Goal: Task Accomplishment & Management: Use online tool/utility

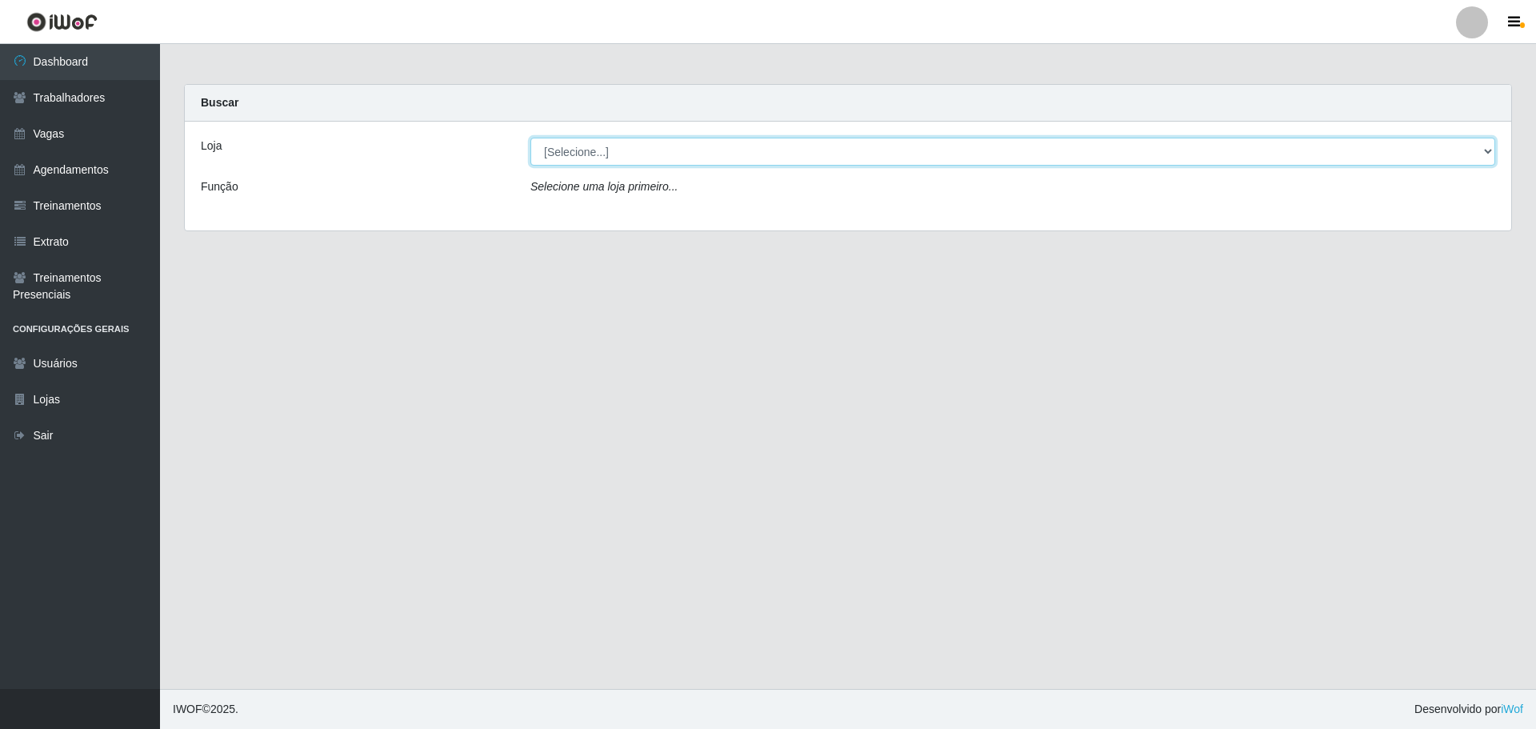
drag, startPoint x: 608, startPoint y: 155, endPoint x: 609, endPoint y: 164, distance: 8.8
click at [608, 155] on select "[Selecione...] O ROSÁRIO ALIMENTOS" at bounding box center [1012, 152] width 965 height 28
select select "349"
click at [530, 138] on select "[Selecione...] O ROSÁRIO ALIMENTOS" at bounding box center [1012, 152] width 965 height 28
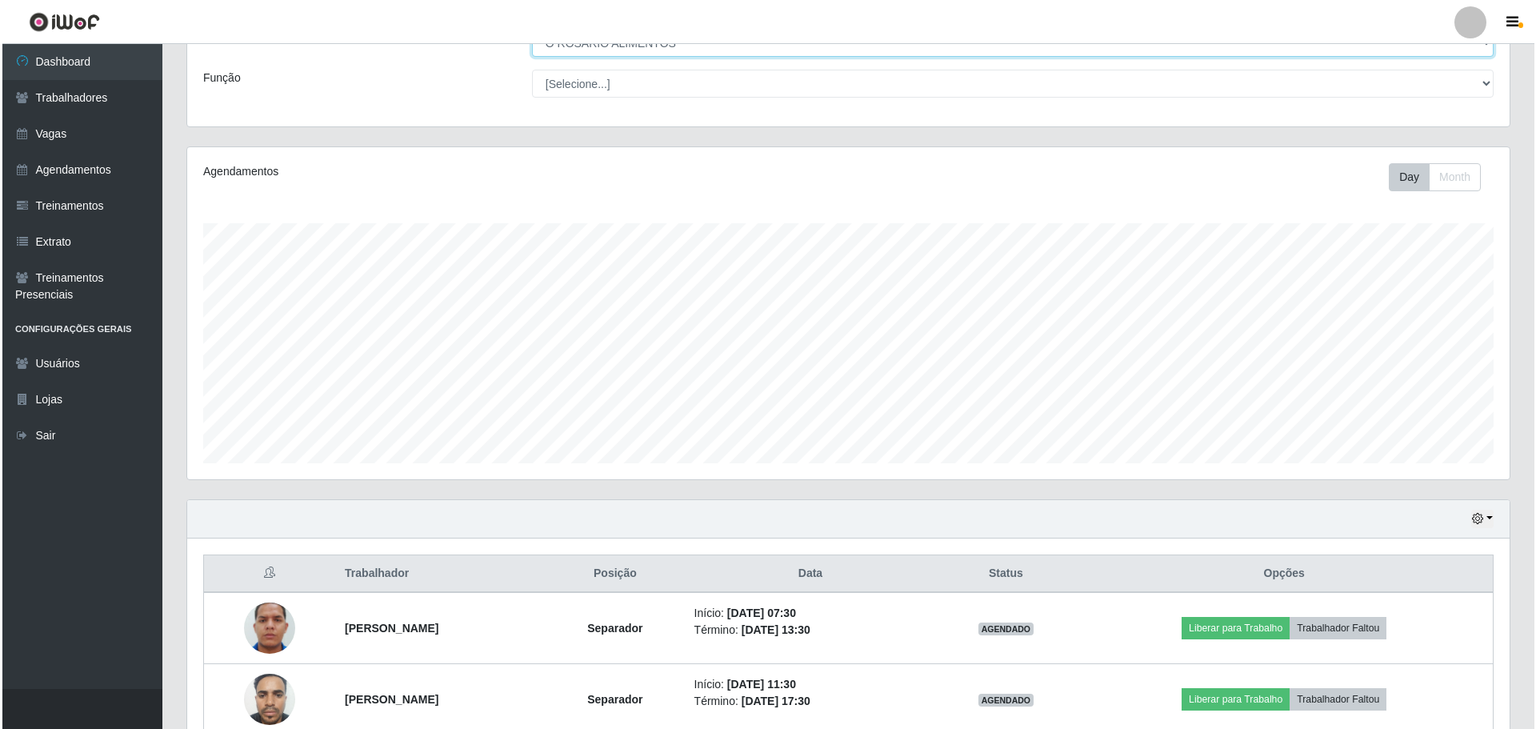
scroll to position [262, 0]
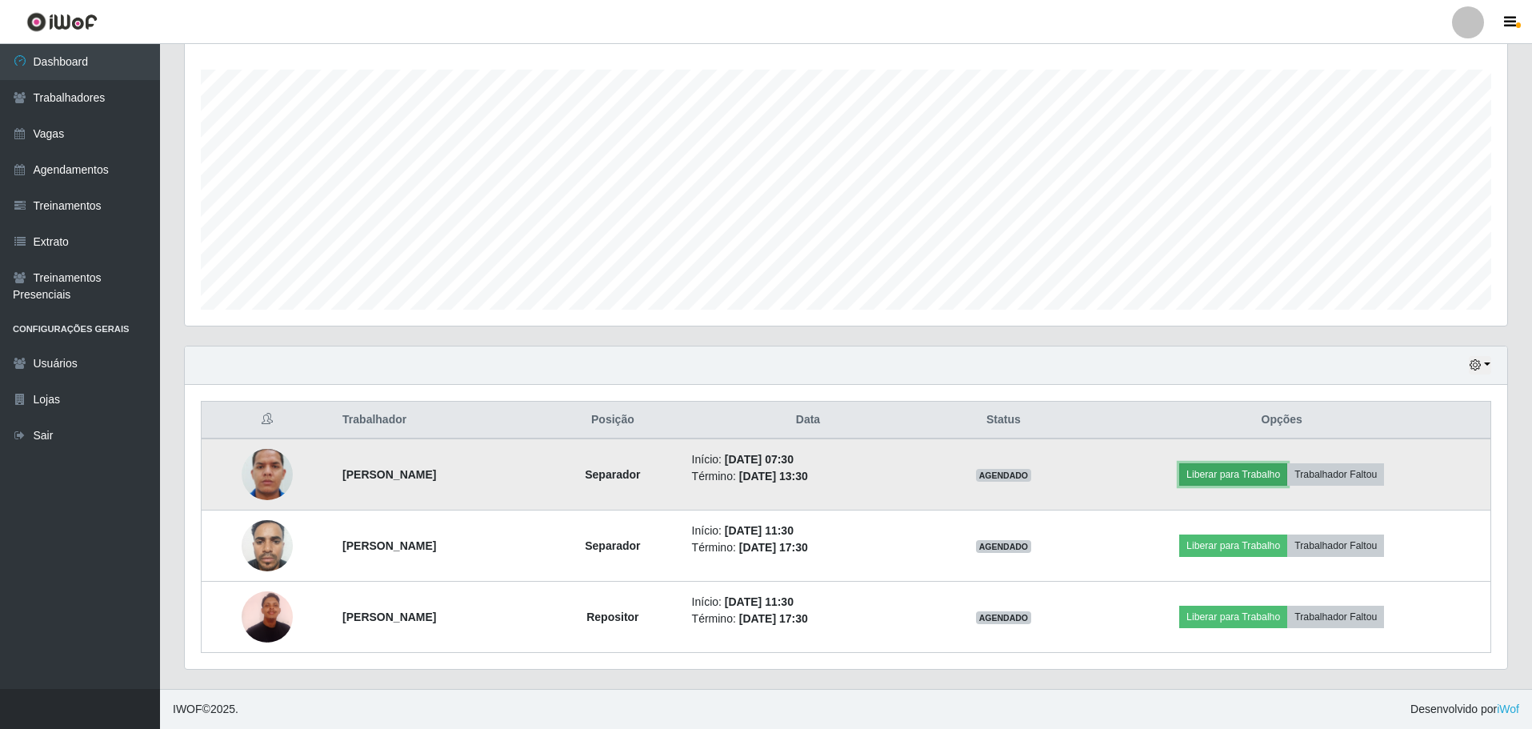
click at [1251, 478] on button "Liberar para Trabalho" at bounding box center [1233, 474] width 108 height 22
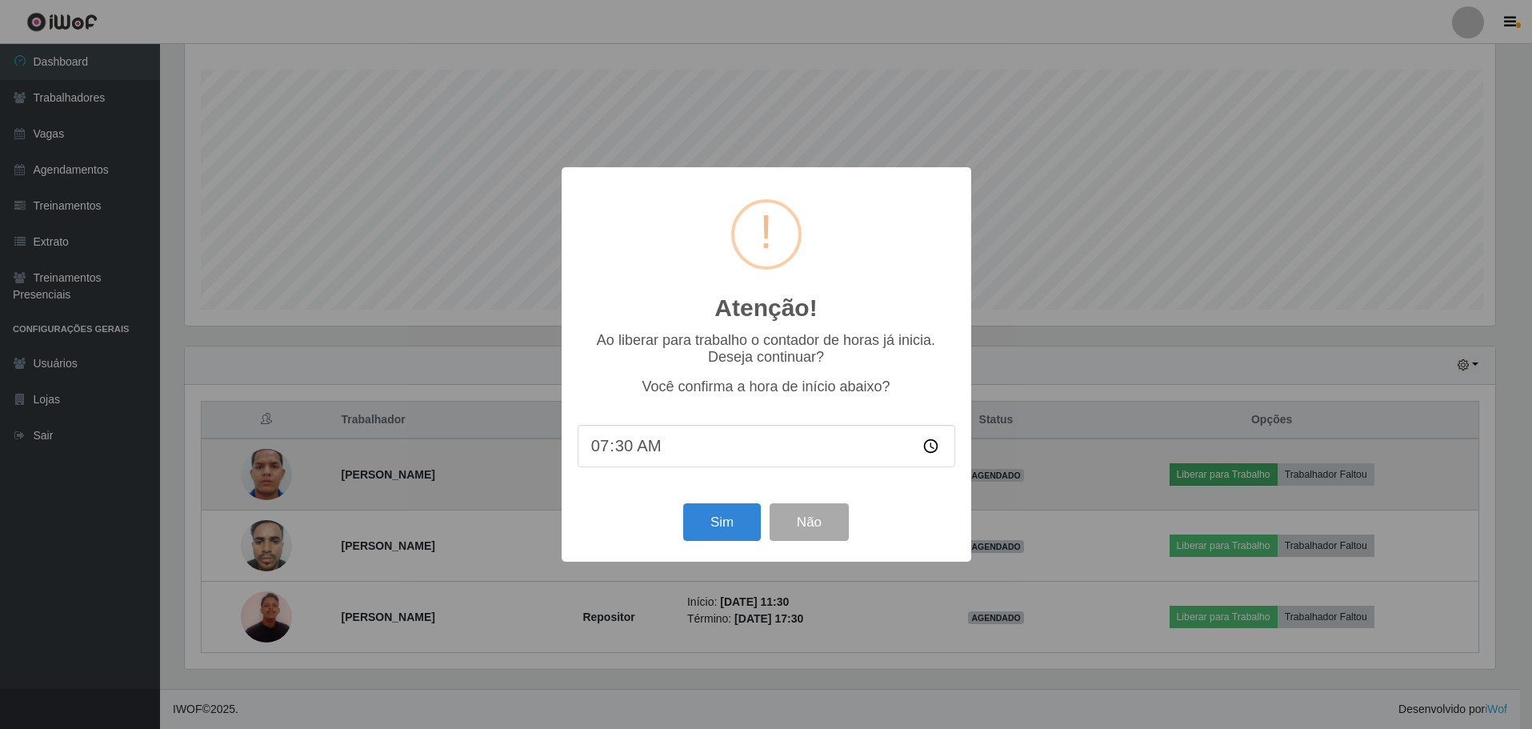
scroll to position [332, 1314]
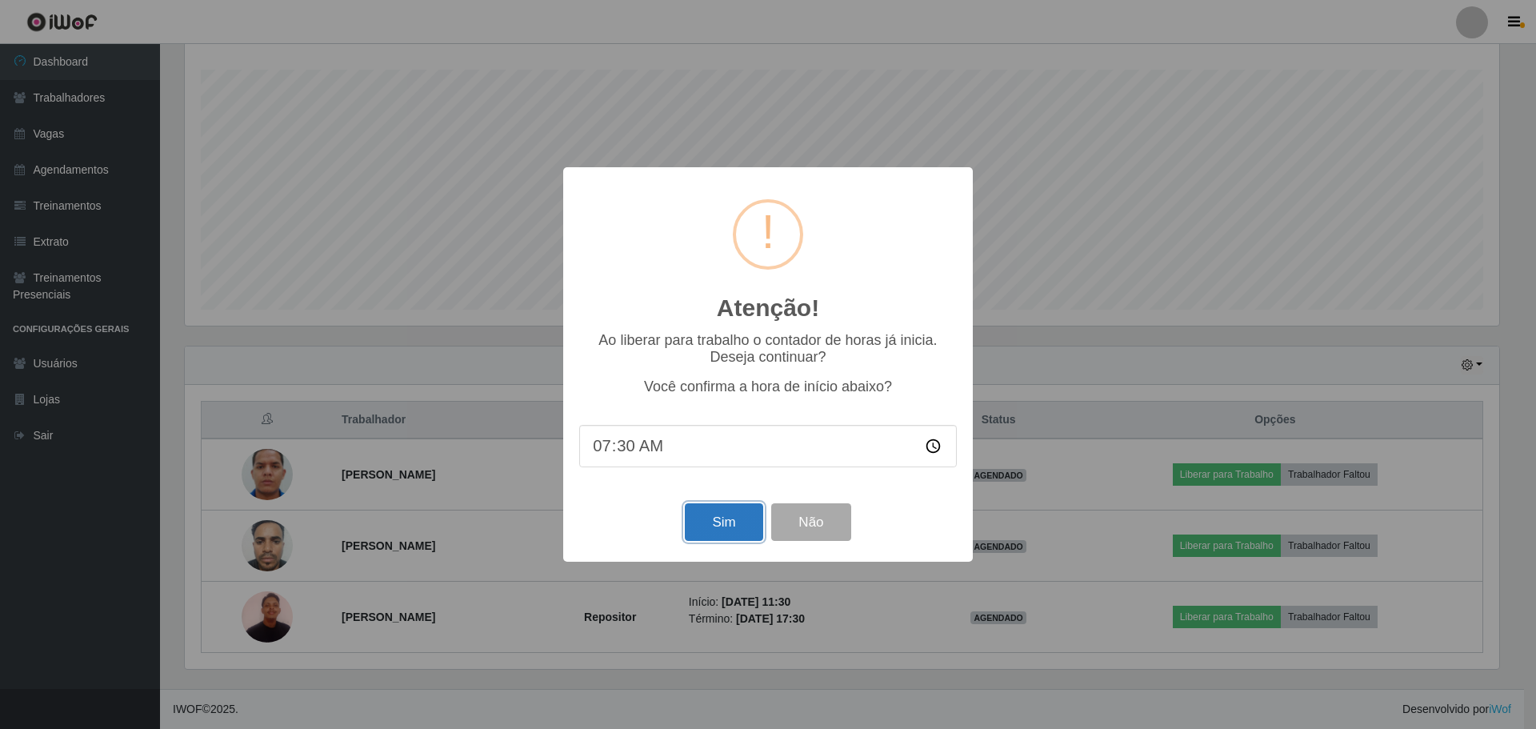
click at [710, 518] on button "Sim" at bounding box center [724, 522] width 78 height 38
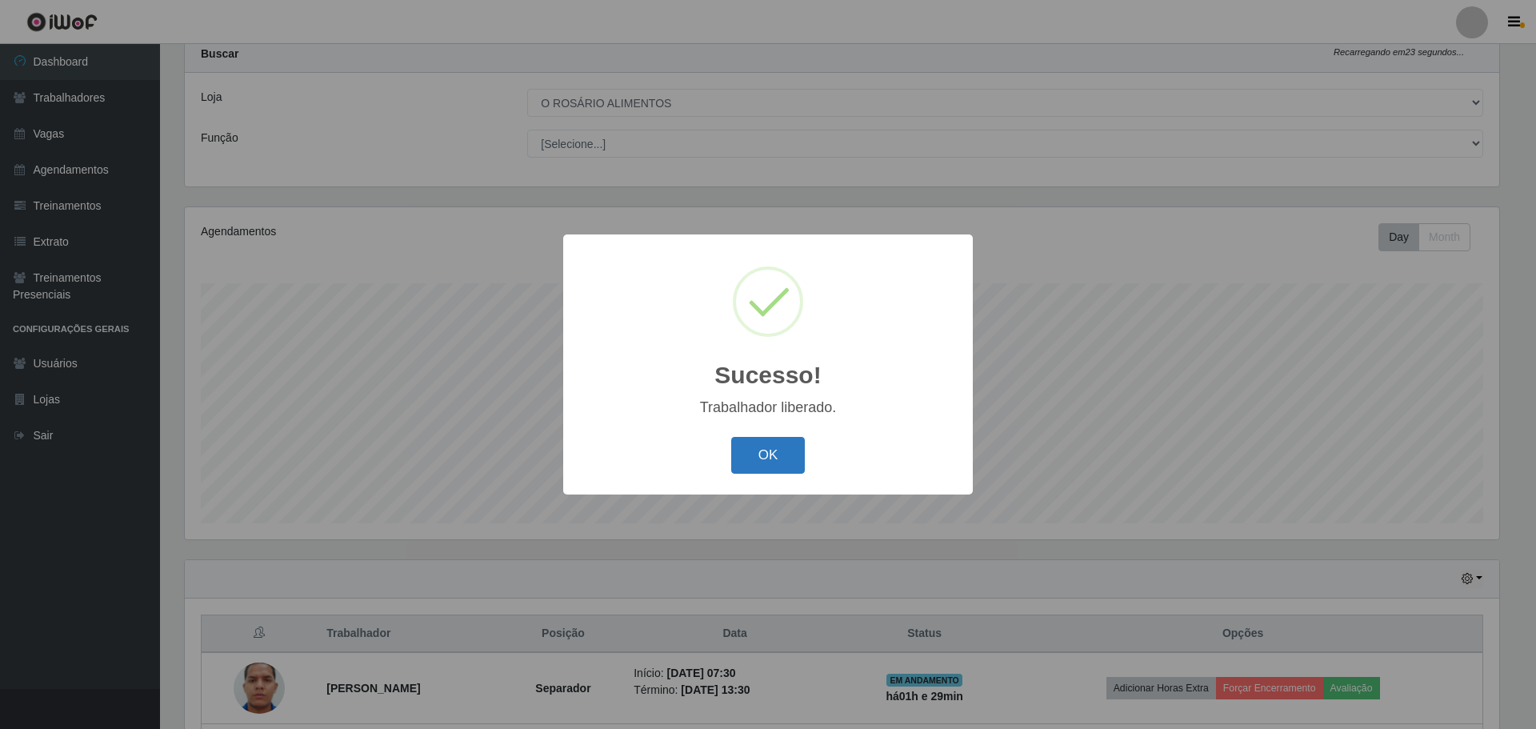
click at [780, 465] on button "OK" at bounding box center [768, 456] width 74 height 38
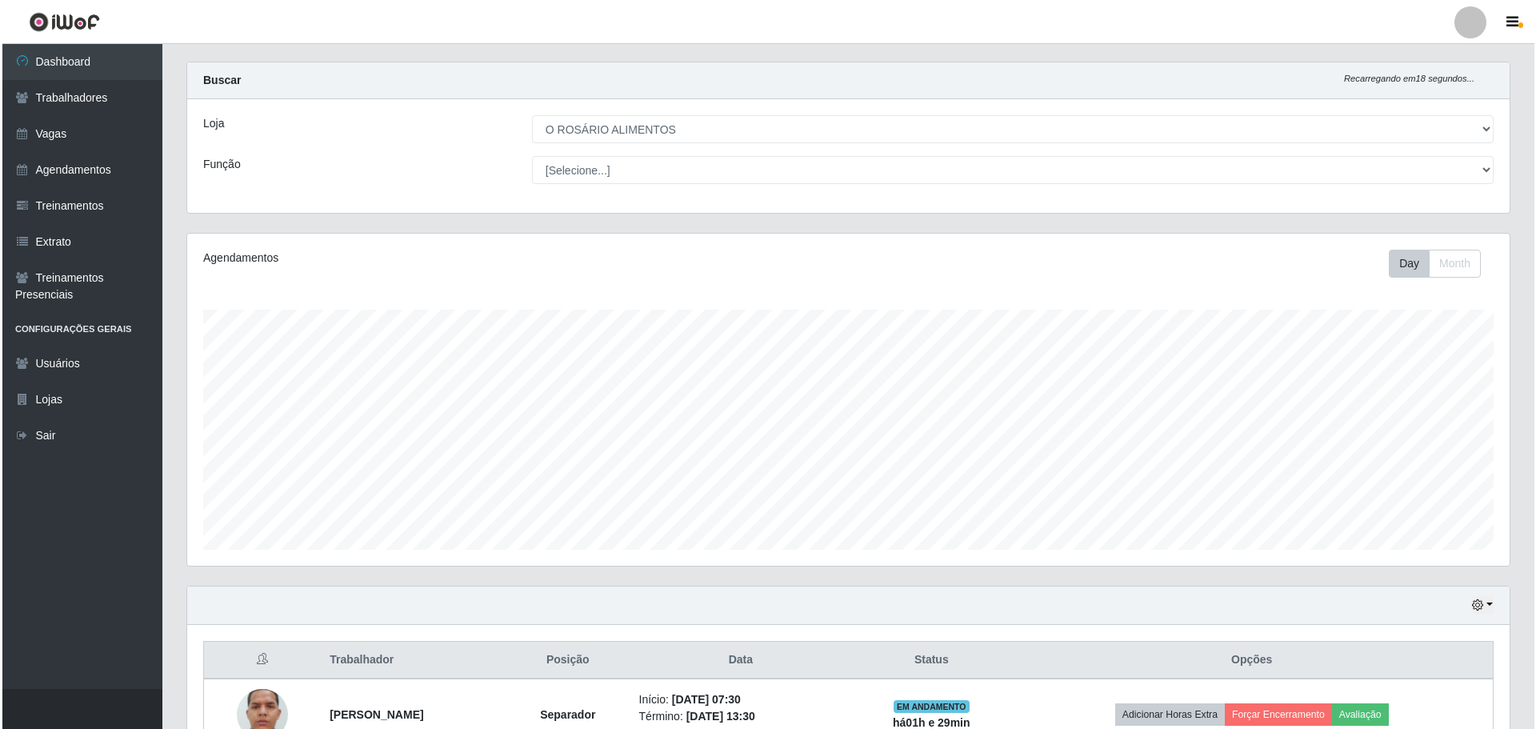
scroll to position [0, 0]
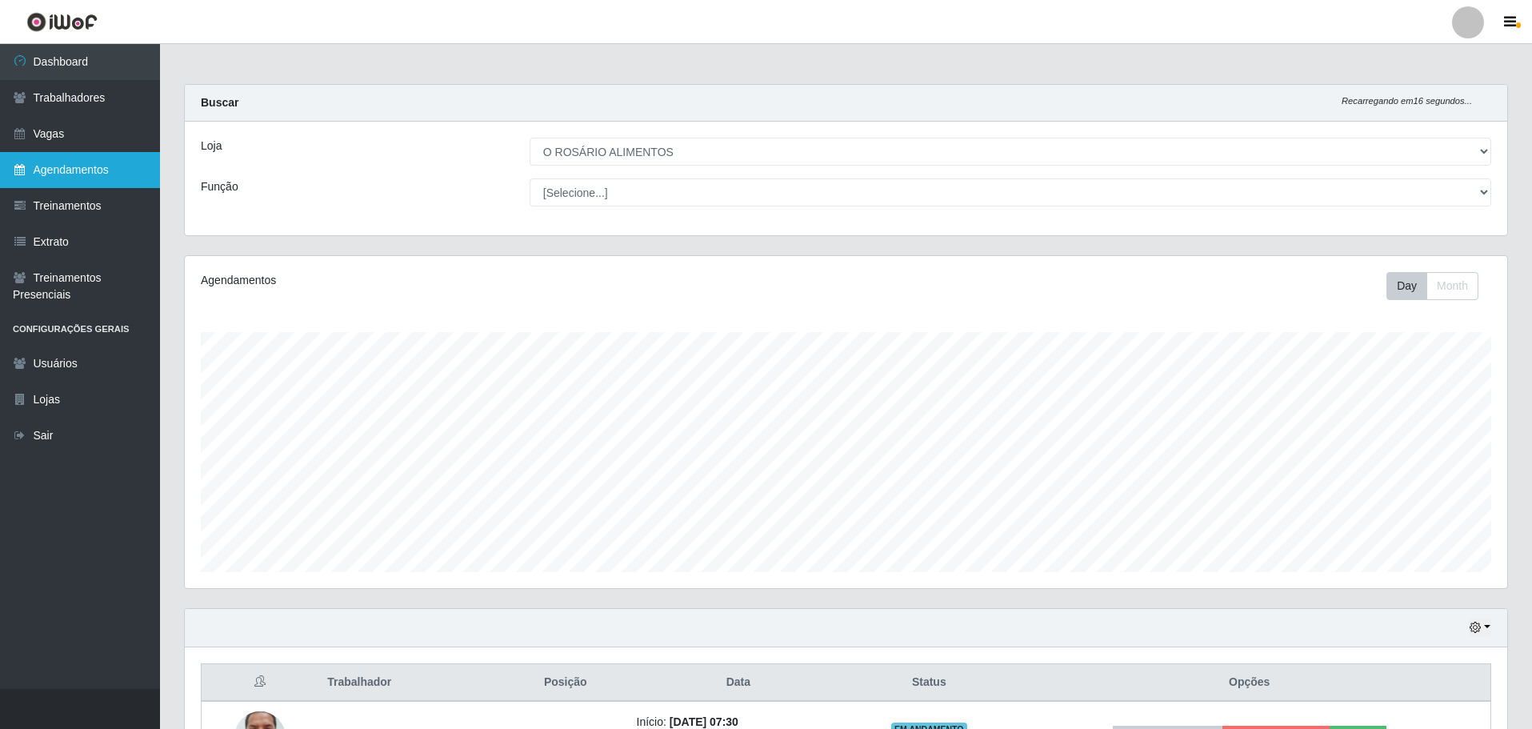
click at [92, 169] on link "Agendamentos" at bounding box center [80, 170] width 160 height 36
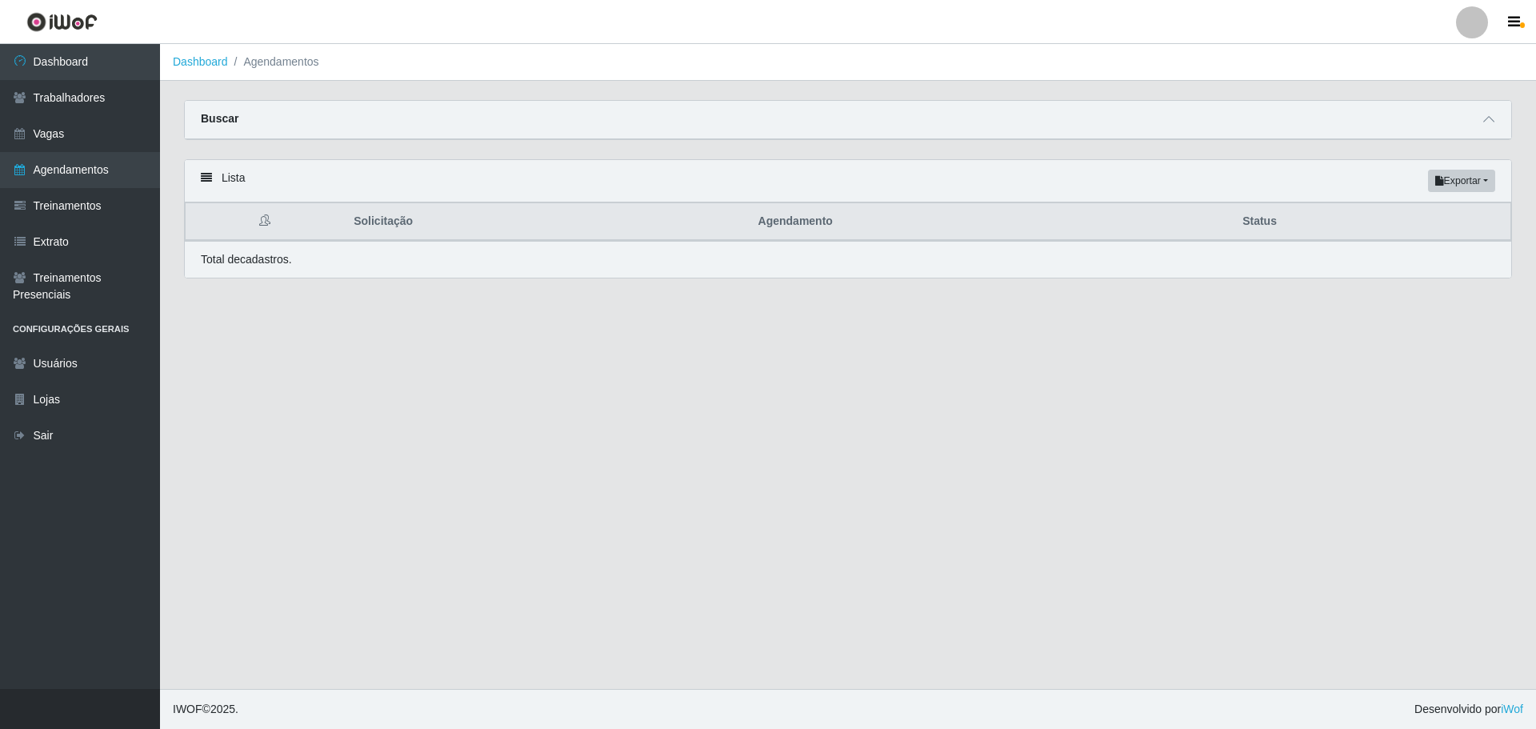
click at [1400, 123] on div "Buscar" at bounding box center [848, 120] width 1326 height 38
click at [1476, 124] on div "Buscar" at bounding box center [848, 120] width 1326 height 38
click at [1488, 125] on icon at bounding box center [1488, 119] width 11 height 11
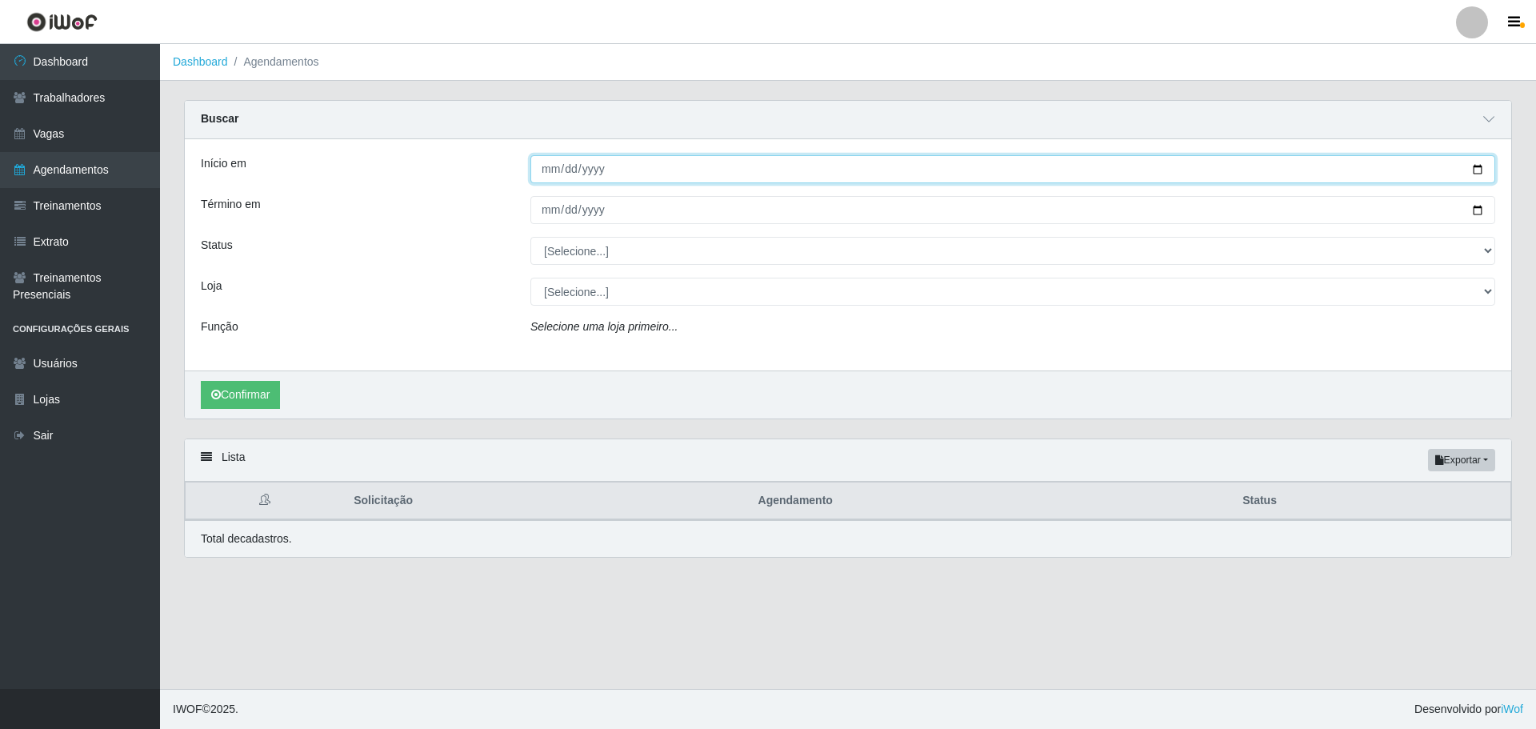
click at [1483, 167] on input "Início em" at bounding box center [1012, 169] width 965 height 28
type input "[DATE]"
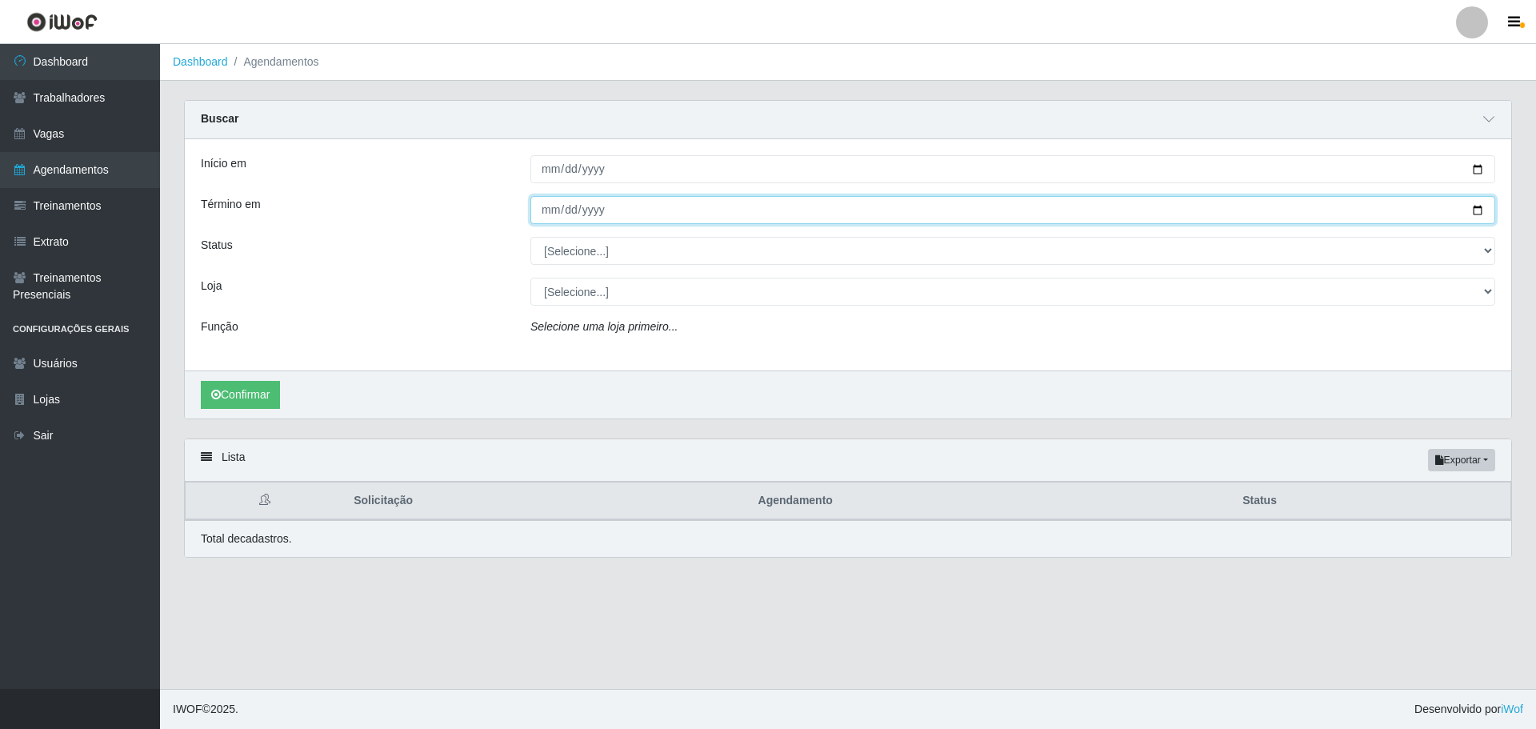
click at [1480, 214] on input "Término em" at bounding box center [1012, 210] width 965 height 28
type input "[DATE]"
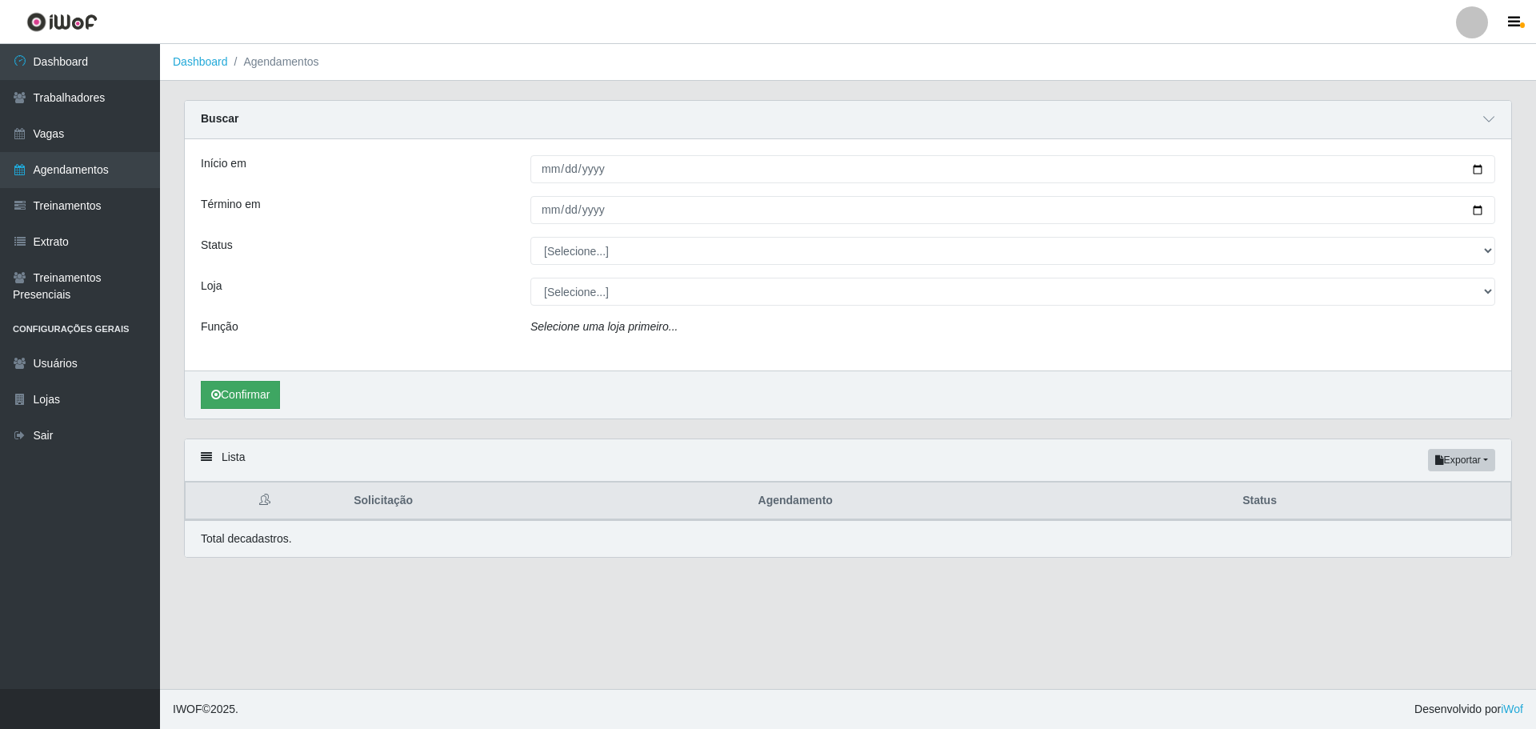
drag, startPoint x: 264, startPoint y: 410, endPoint x: 266, endPoint y: 402, distance: 9.1
click at [264, 410] on div "Confirmar" at bounding box center [848, 394] width 1326 height 48
click at [266, 400] on button "Confirmar" at bounding box center [240, 395] width 79 height 28
click at [570, 270] on div "Início em [DATE] Término em [DATE] Status [Selecione...] AGENDADO AGUARDANDO LI…" at bounding box center [848, 254] width 1326 height 231
click at [571, 269] on div "Início em [DATE] Término em [DATE] Status [Selecione...] AGENDADO AGUARDANDO LI…" at bounding box center [848, 254] width 1326 height 231
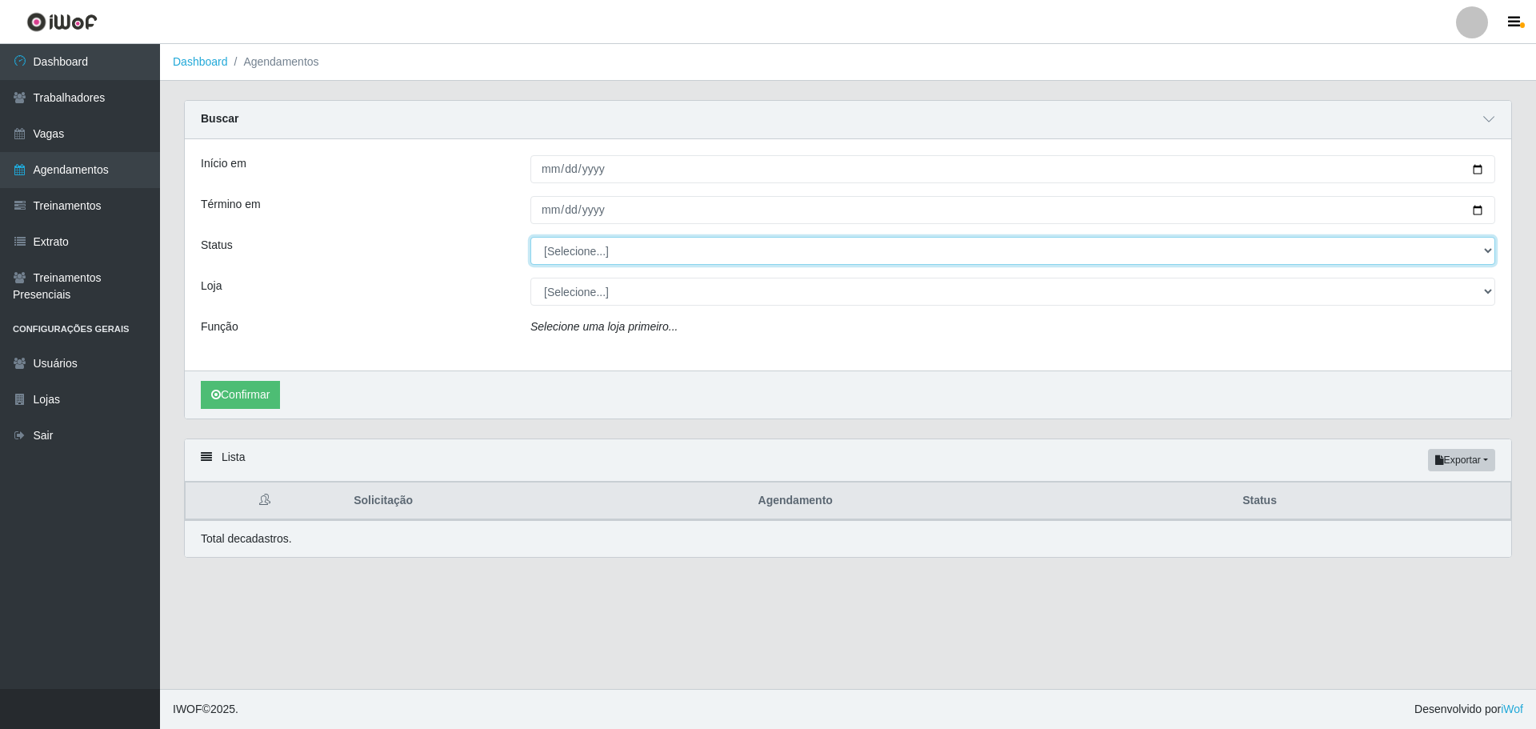
click at [607, 243] on select "[Selecione...] AGENDADO AGUARDANDO LIBERAR EM ANDAMENTO EM REVISÃO FINALIZADO C…" at bounding box center [1012, 251] width 965 height 28
click at [607, 248] on select "[Selecione...] AGENDADO AGUARDANDO LIBERAR EM ANDAMENTO EM REVISÃO FINALIZADO C…" at bounding box center [1012, 251] width 965 height 28
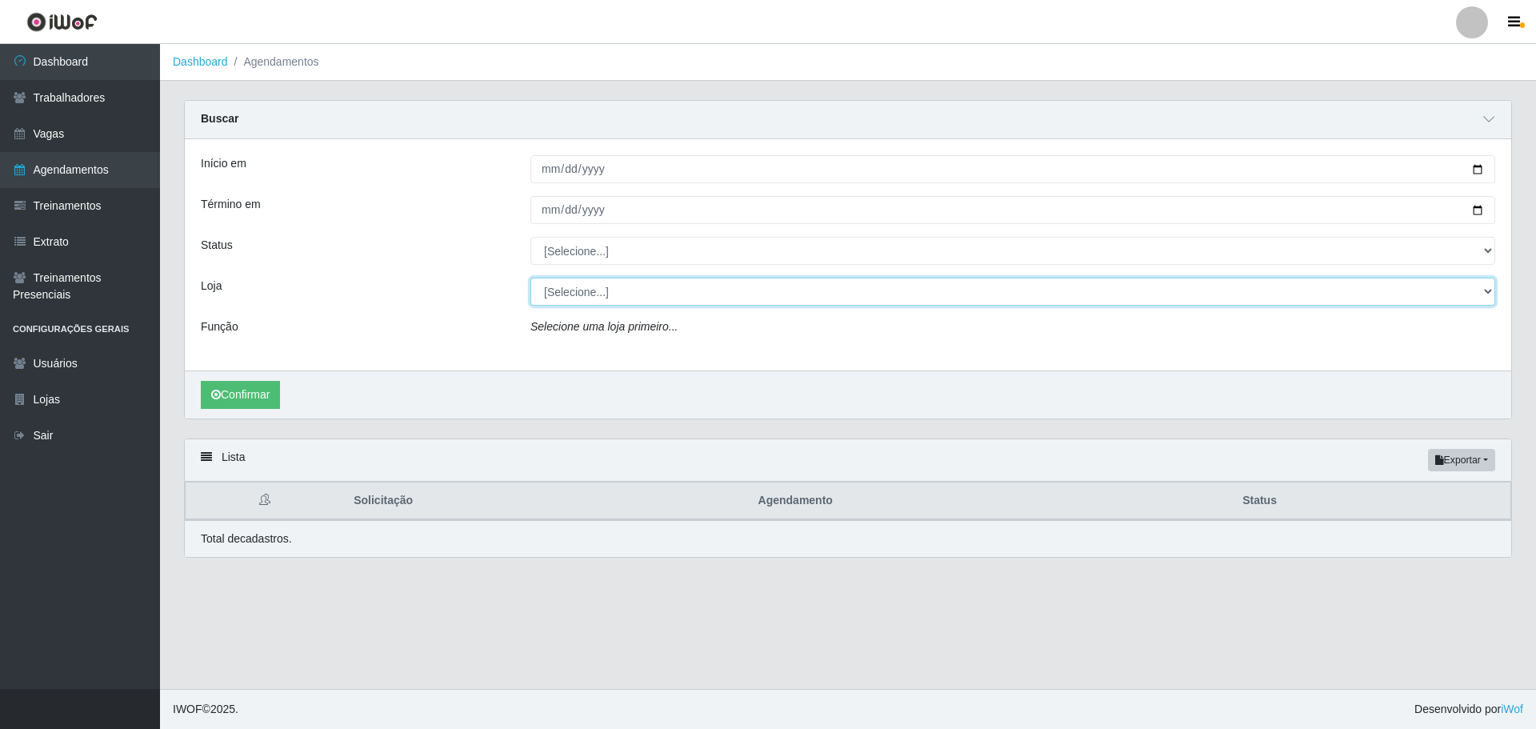
drag, startPoint x: 606, startPoint y: 285, endPoint x: 606, endPoint y: 302, distance: 17.6
click at [606, 285] on select "[Selecione...] O ROSÁRIO ALIMENTOS" at bounding box center [1012, 292] width 965 height 28
select select "349"
click at [530, 278] on select "[Selecione...] O ROSÁRIO ALIMENTOS" at bounding box center [1012, 292] width 965 height 28
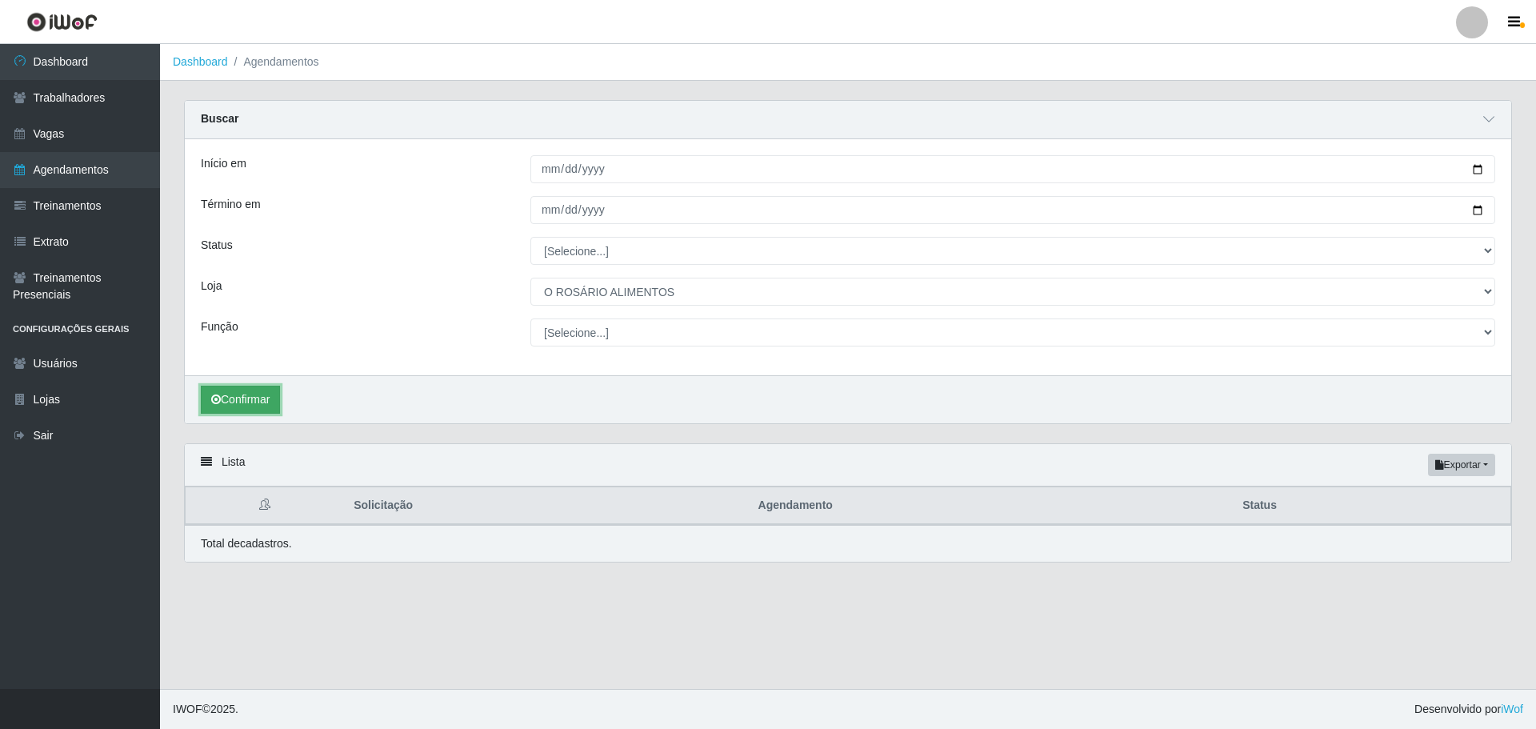
click at [247, 394] on button "Confirmar" at bounding box center [240, 400] width 79 height 28
click at [282, 405] on div "Confirmar" at bounding box center [848, 399] width 1326 height 48
click at [280, 405] on button "Confirmar" at bounding box center [240, 400] width 79 height 28
click at [66, 130] on link "Vagas" at bounding box center [80, 134] width 160 height 36
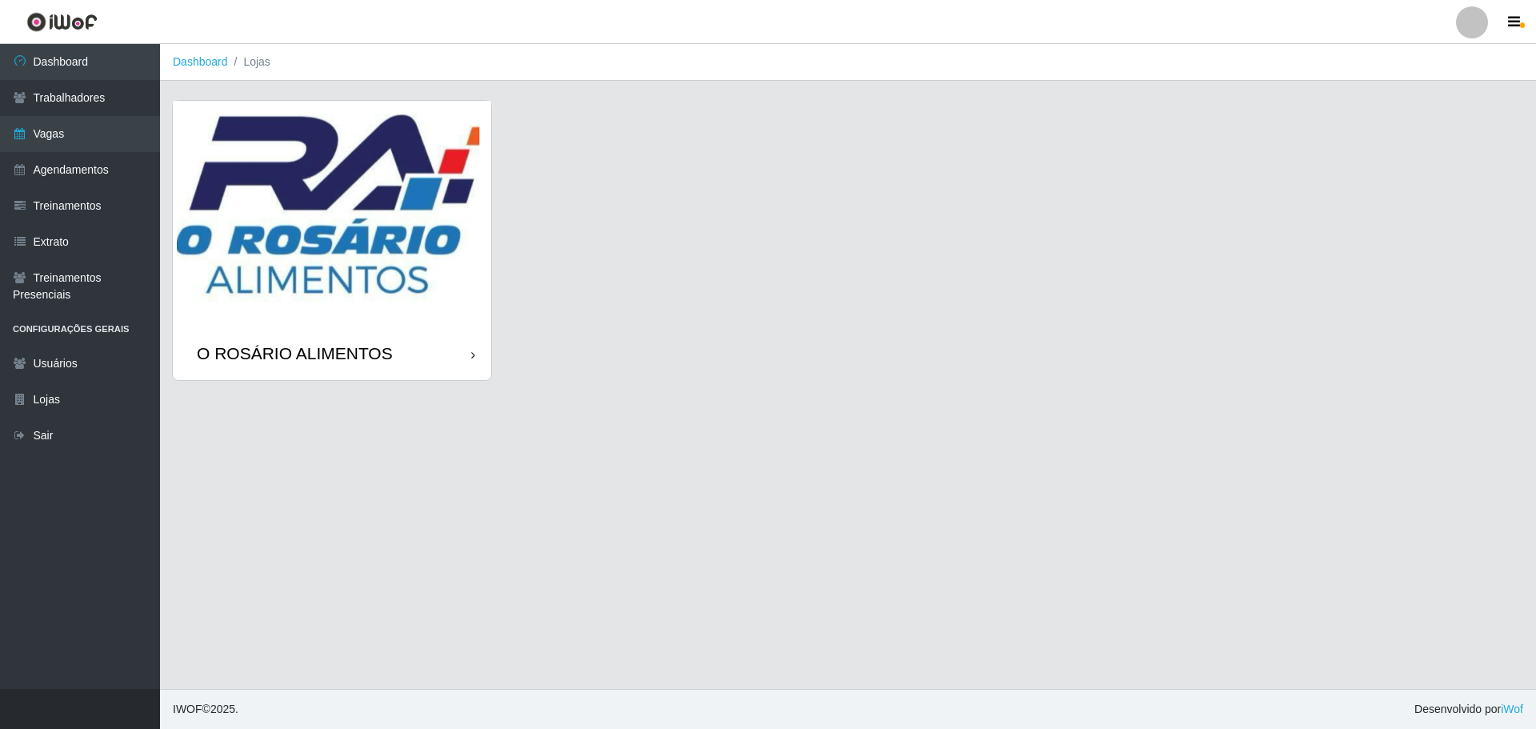
click at [286, 194] on img at bounding box center [332, 214] width 318 height 226
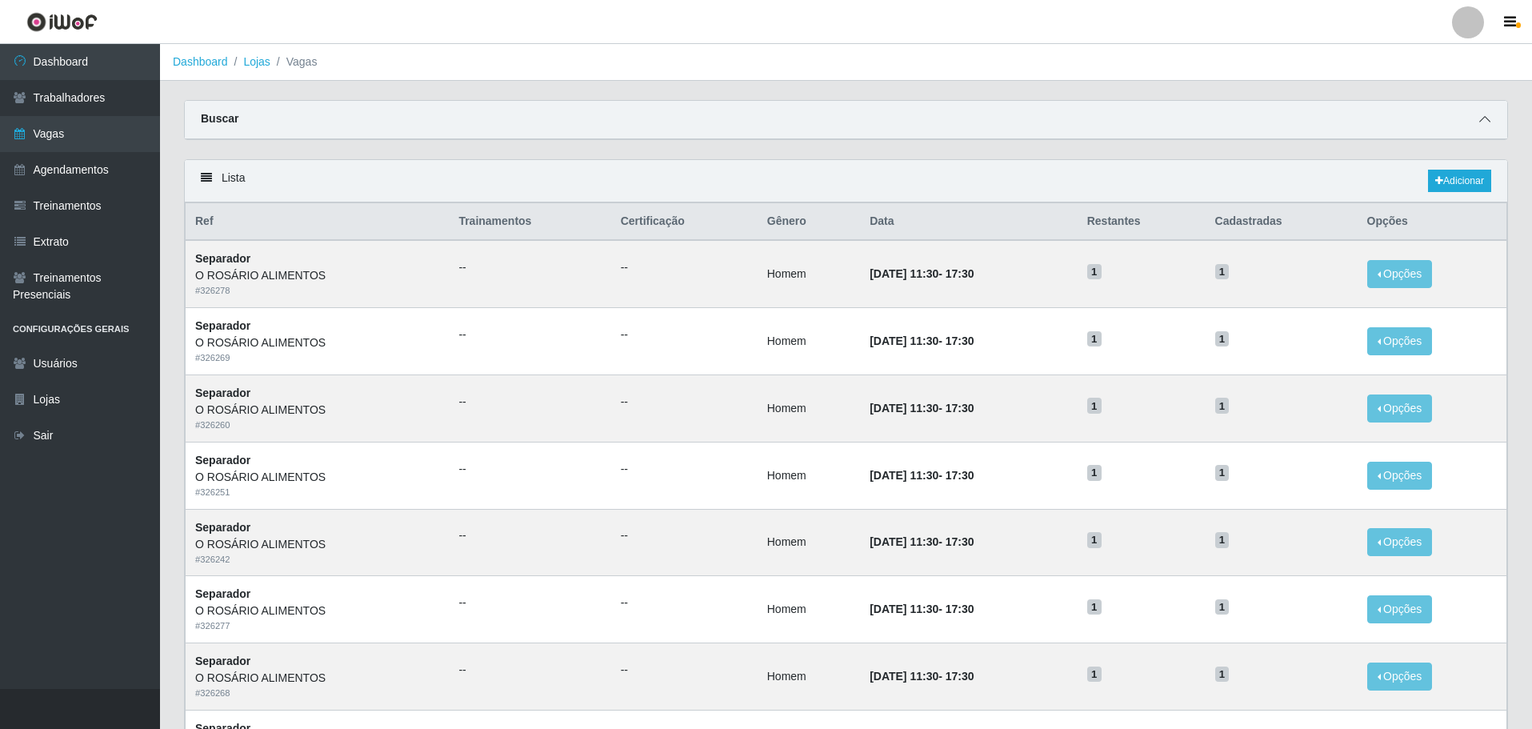
click at [1475, 122] on span at bounding box center [1484, 119] width 19 height 18
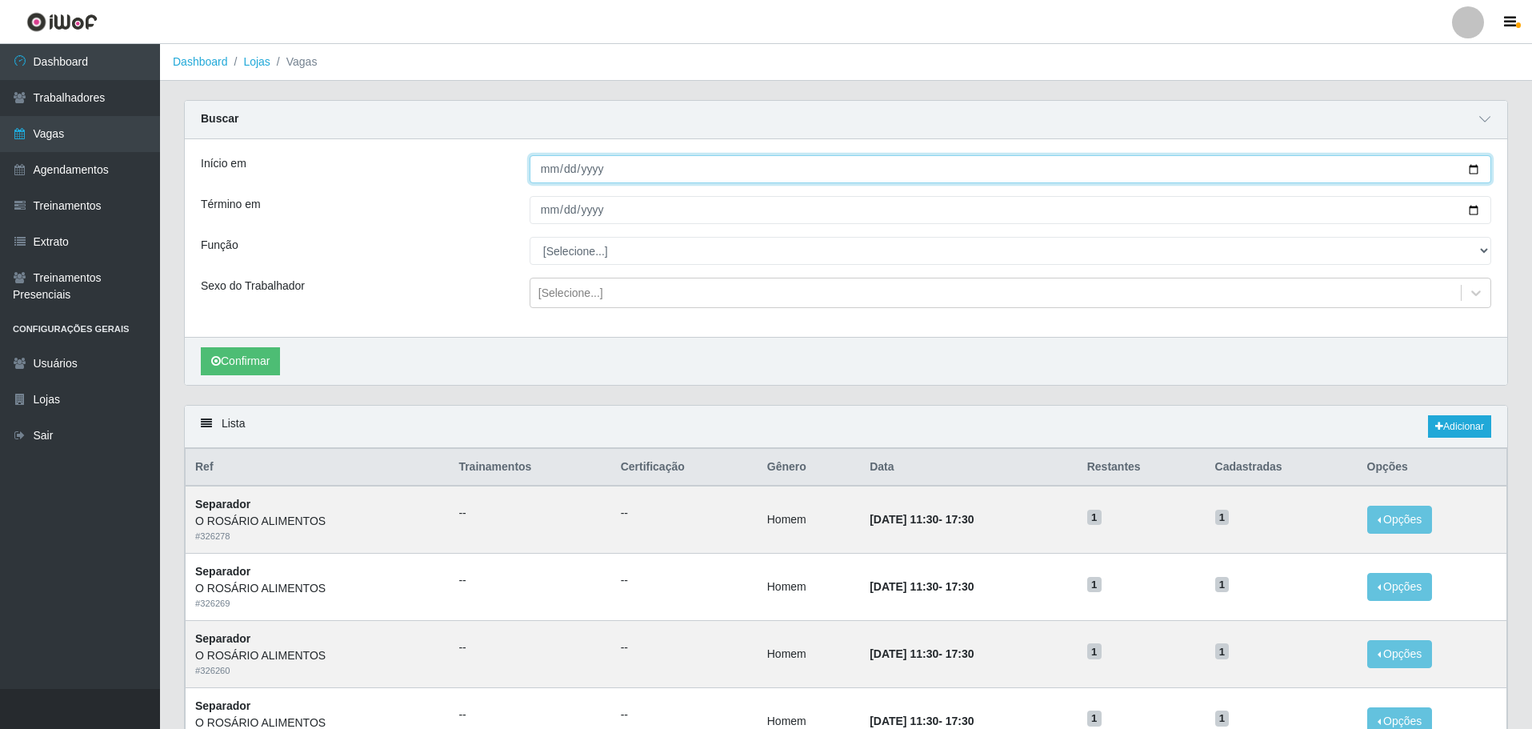
click at [1467, 168] on input "Início em" at bounding box center [1011, 169] width 962 height 28
type input "[DATE]"
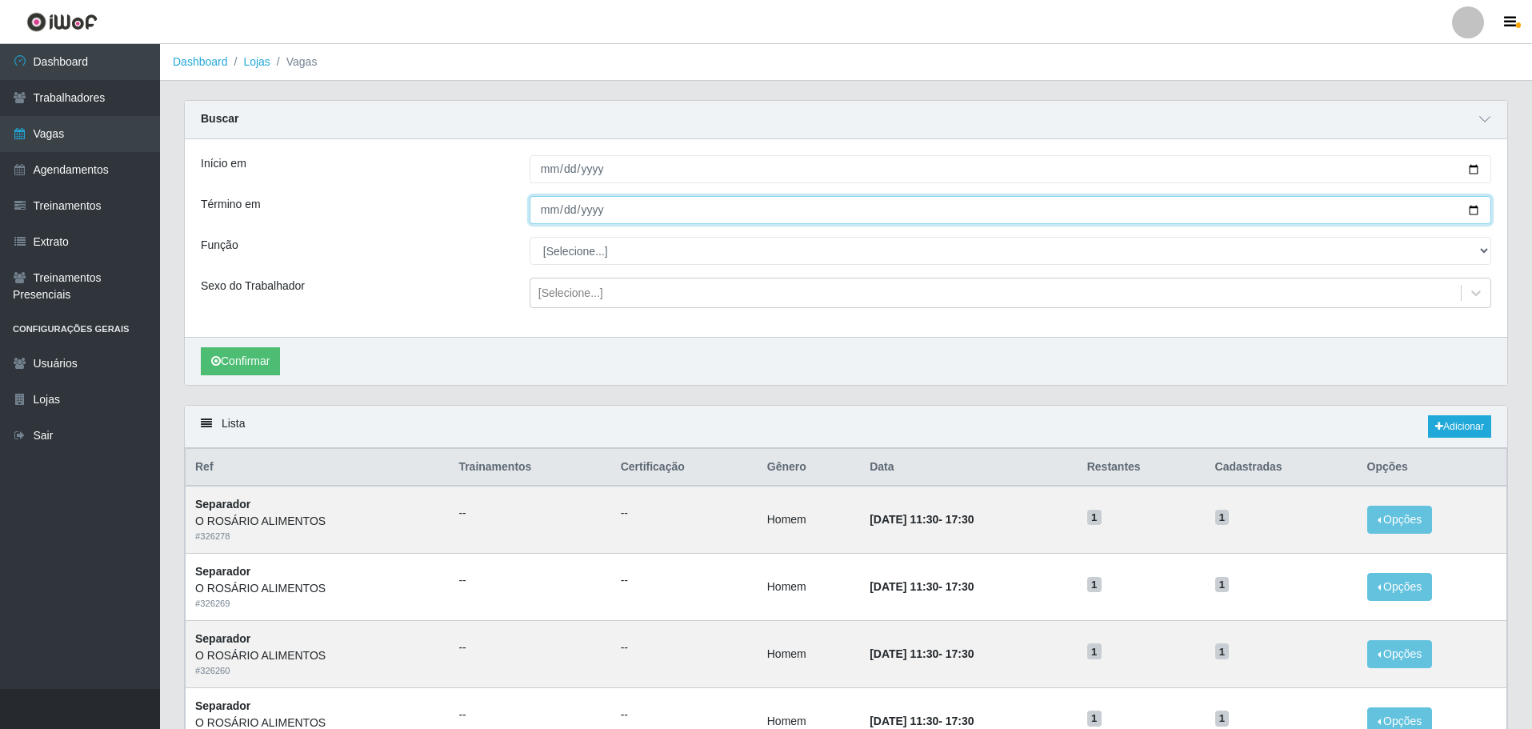
click at [1466, 211] on input "Término em" at bounding box center [1011, 210] width 962 height 28
type input "[DATE]"
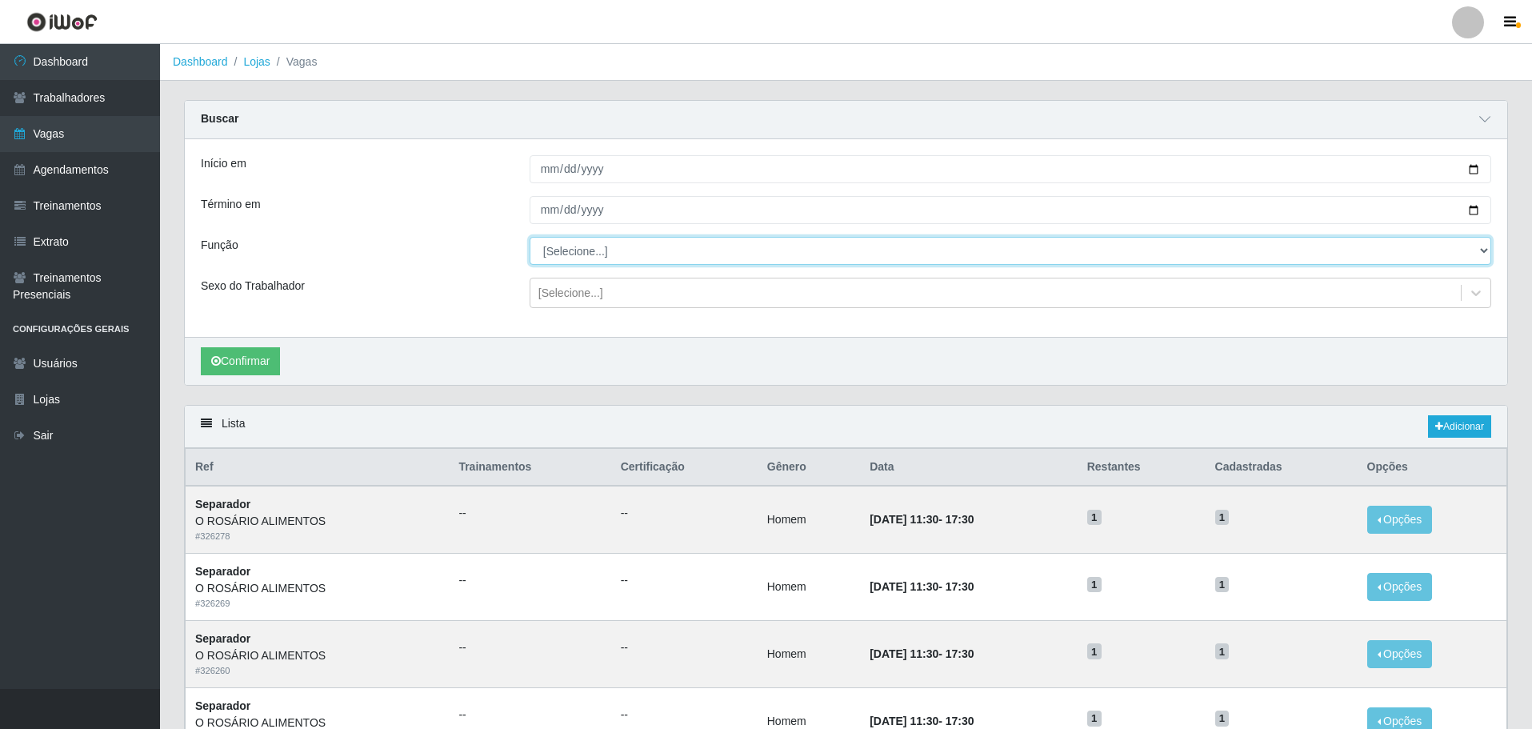
click at [613, 259] on select "[Selecione...] Auxiliar de Depósito Auxiliar de Depósito + Auxiliar de Depósito…" at bounding box center [1011, 251] width 962 height 28
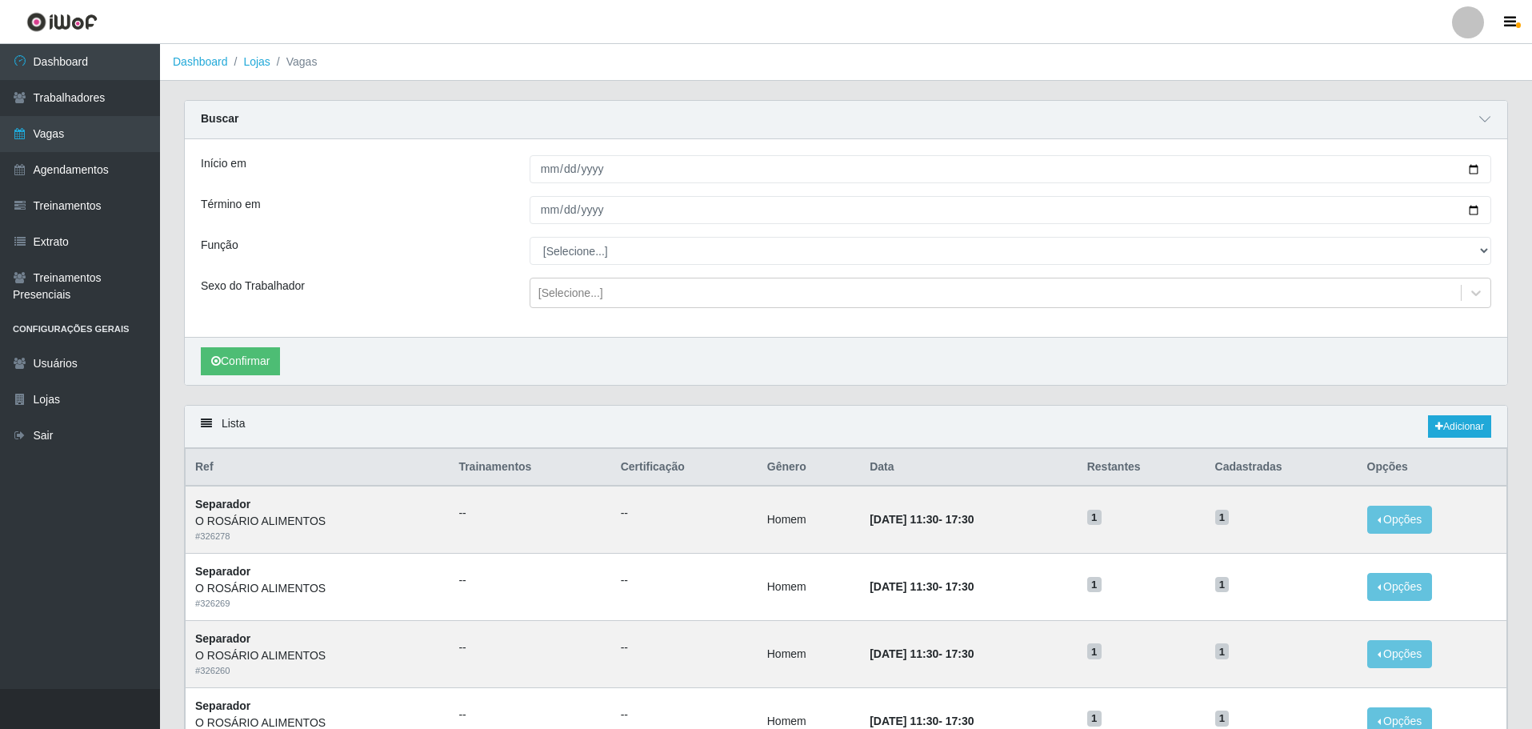
click at [238, 377] on div "Confirmar" at bounding box center [846, 361] width 1322 height 48
click at [246, 370] on button "Confirmar" at bounding box center [240, 361] width 79 height 28
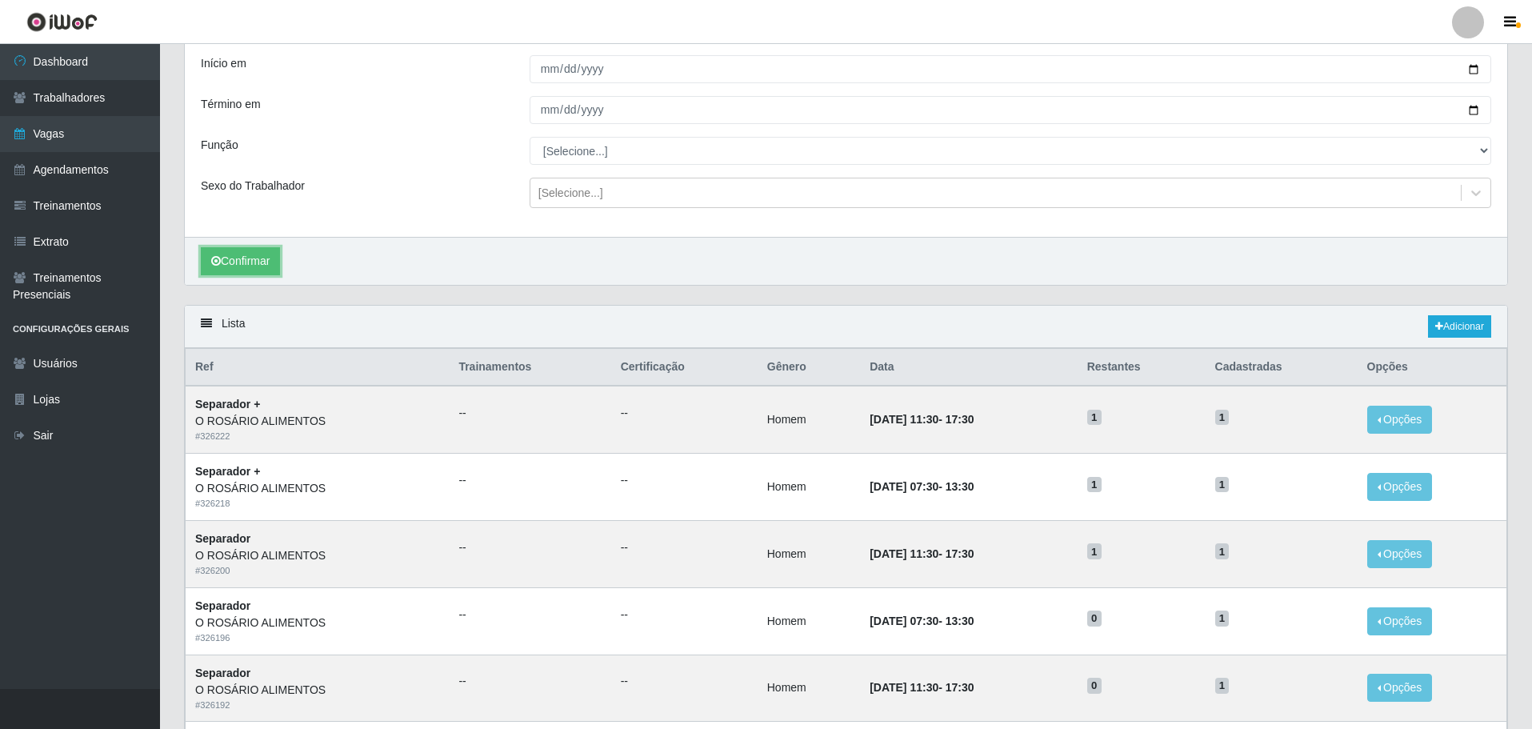
scroll to position [73, 0]
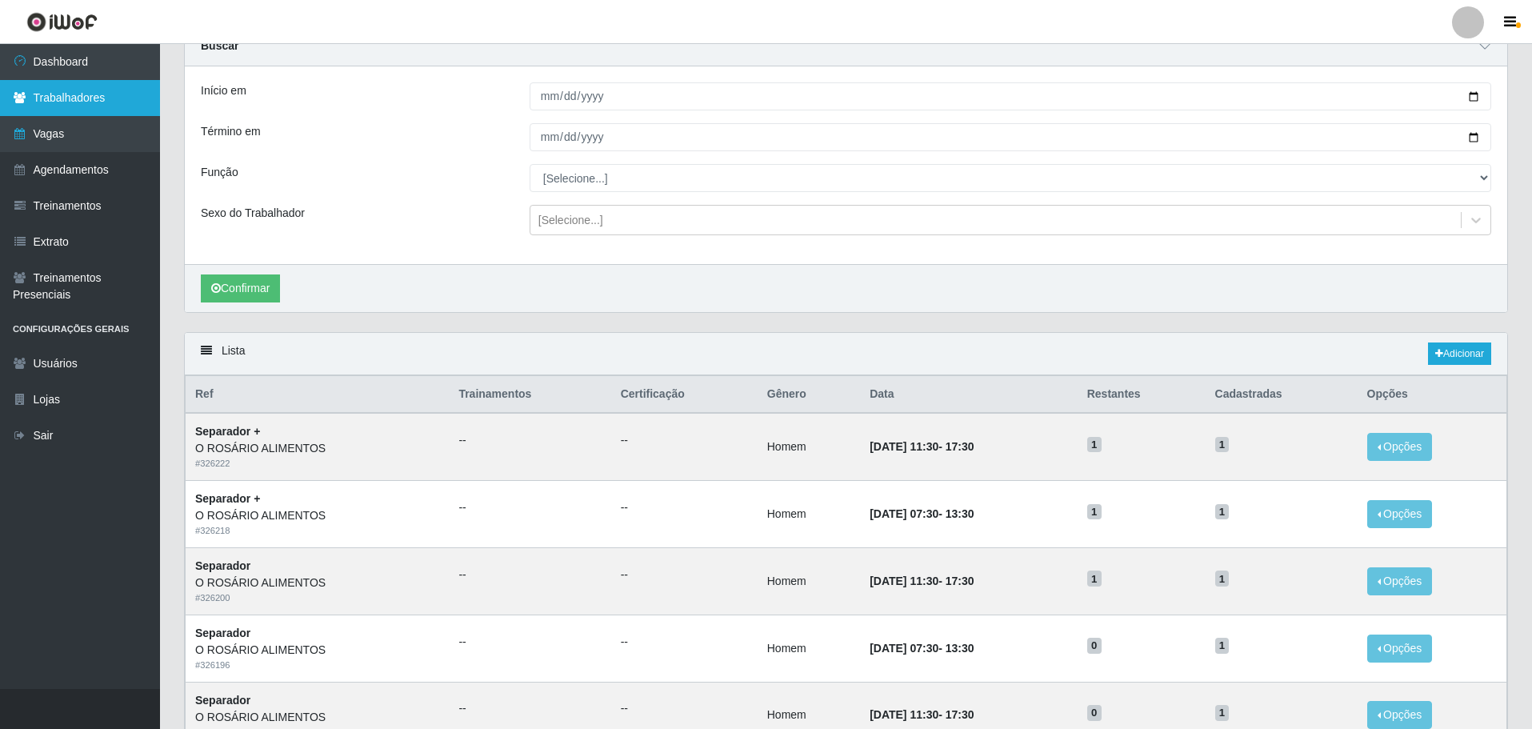
click at [35, 111] on link "Trabalhadores" at bounding box center [80, 98] width 160 height 36
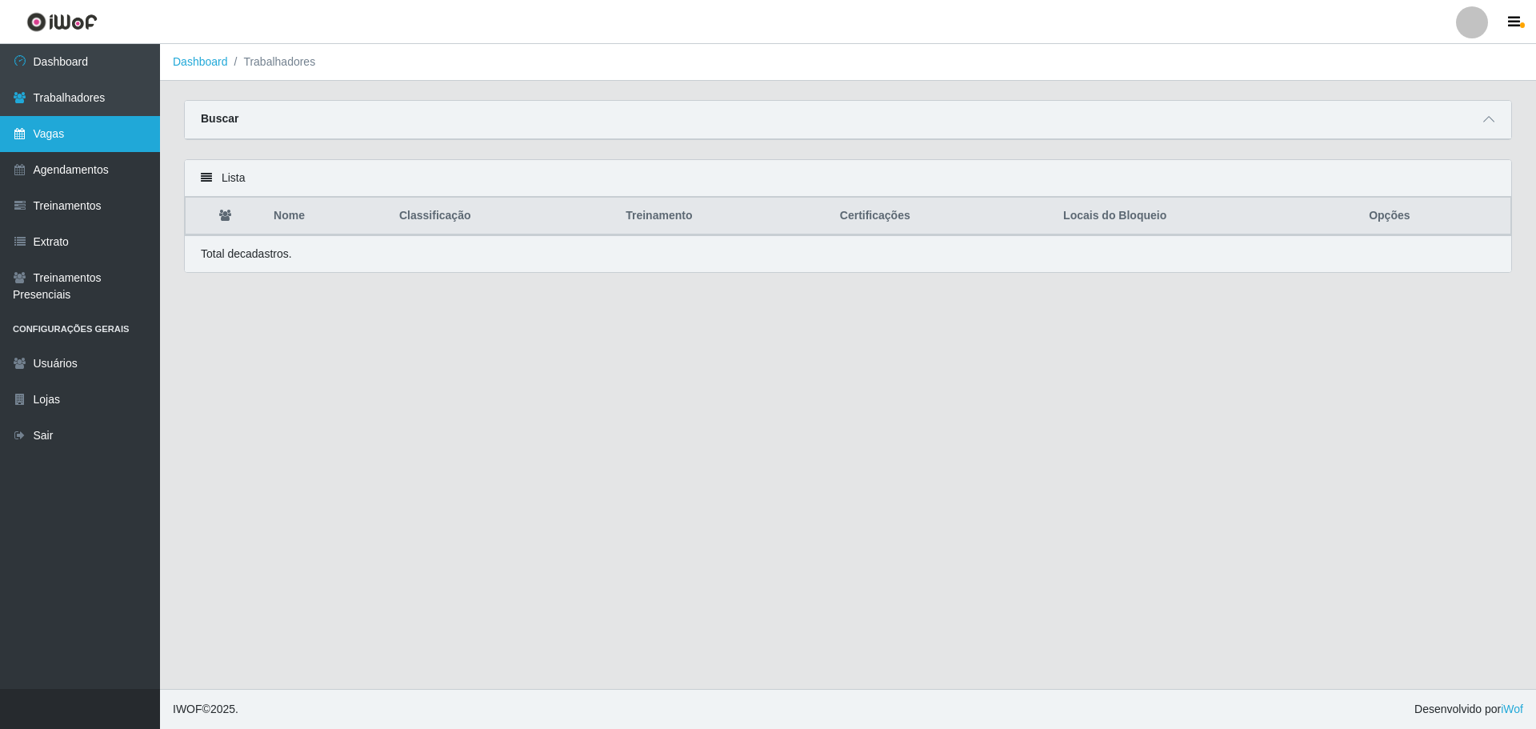
click at [66, 137] on link "Vagas" at bounding box center [80, 134] width 160 height 36
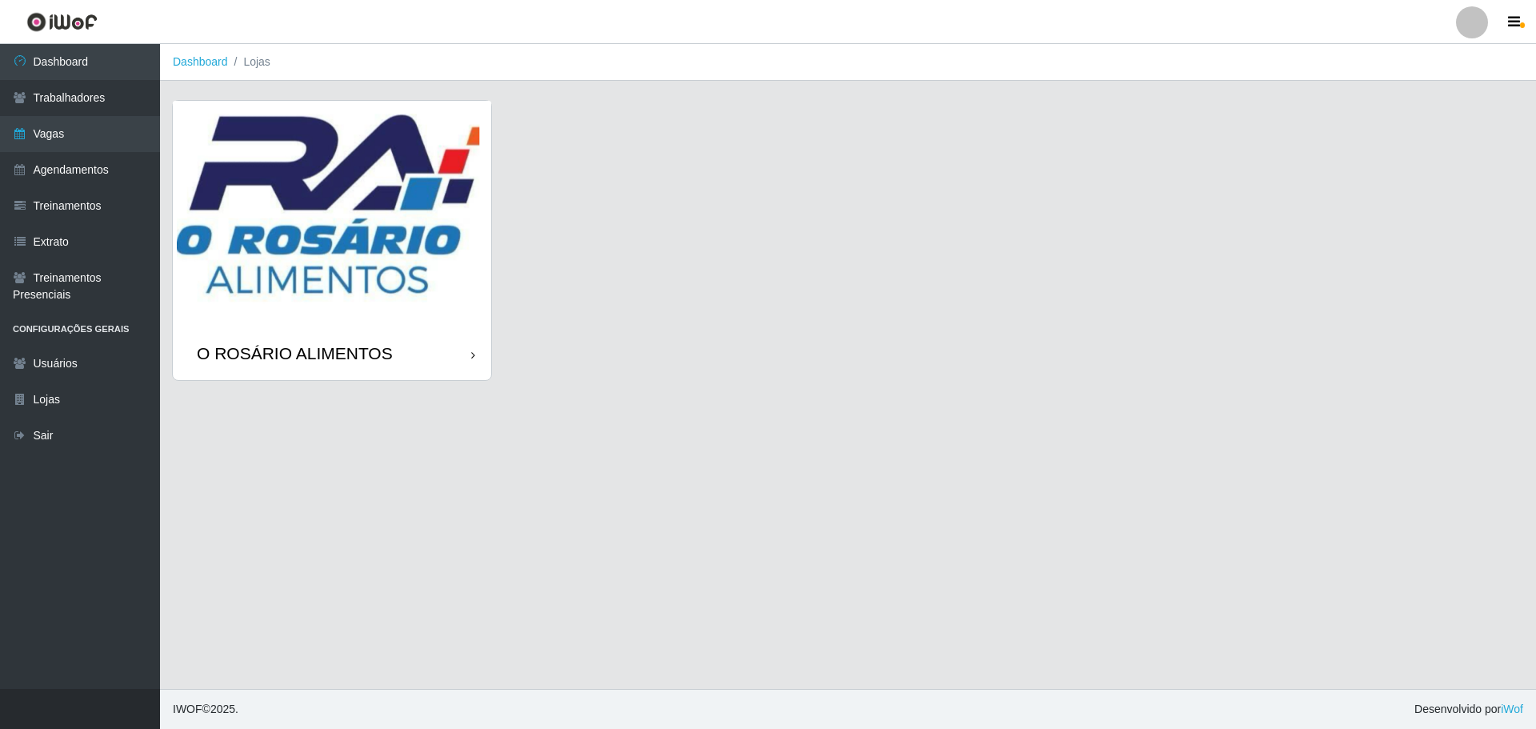
click at [370, 158] on img at bounding box center [332, 214] width 318 height 226
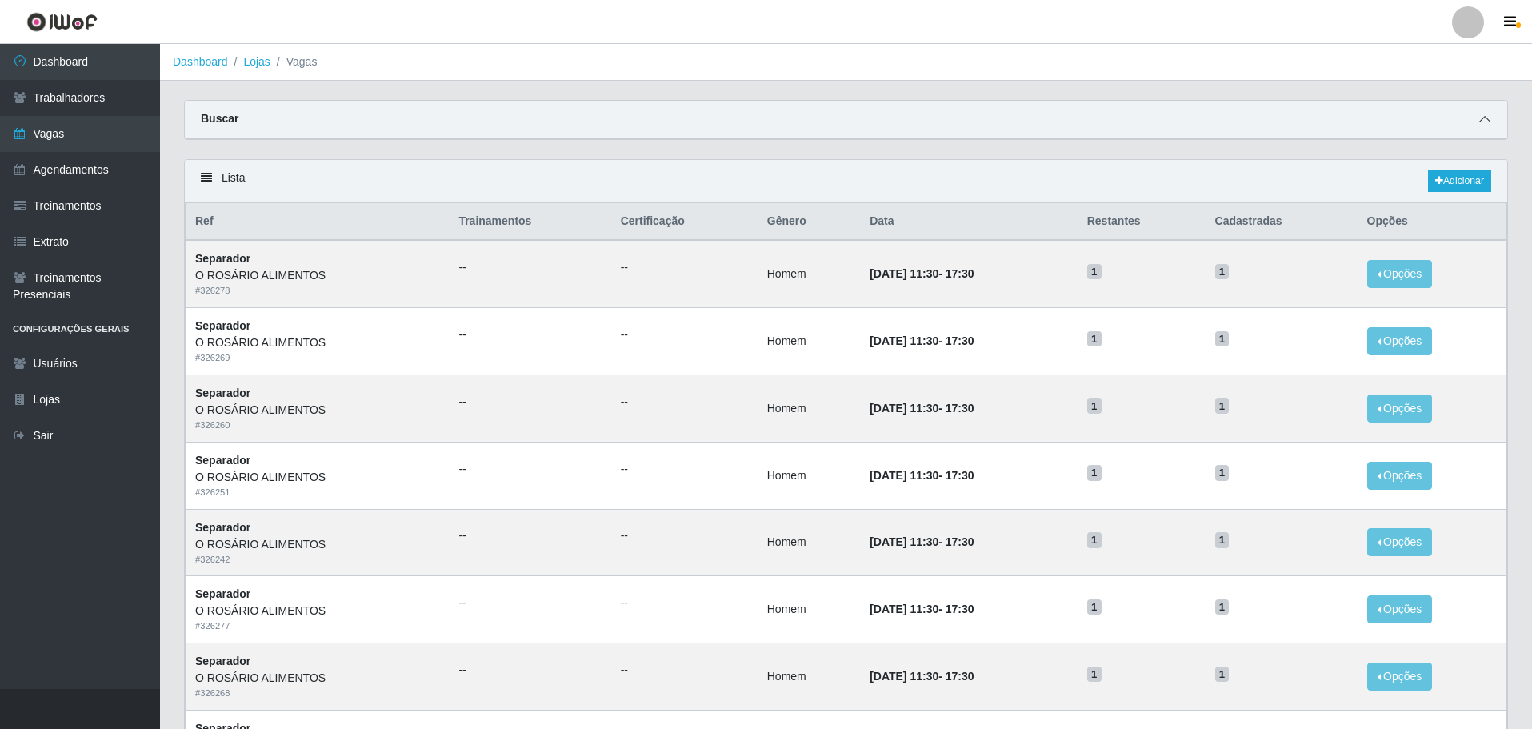
click at [1478, 123] on span at bounding box center [1484, 119] width 19 height 18
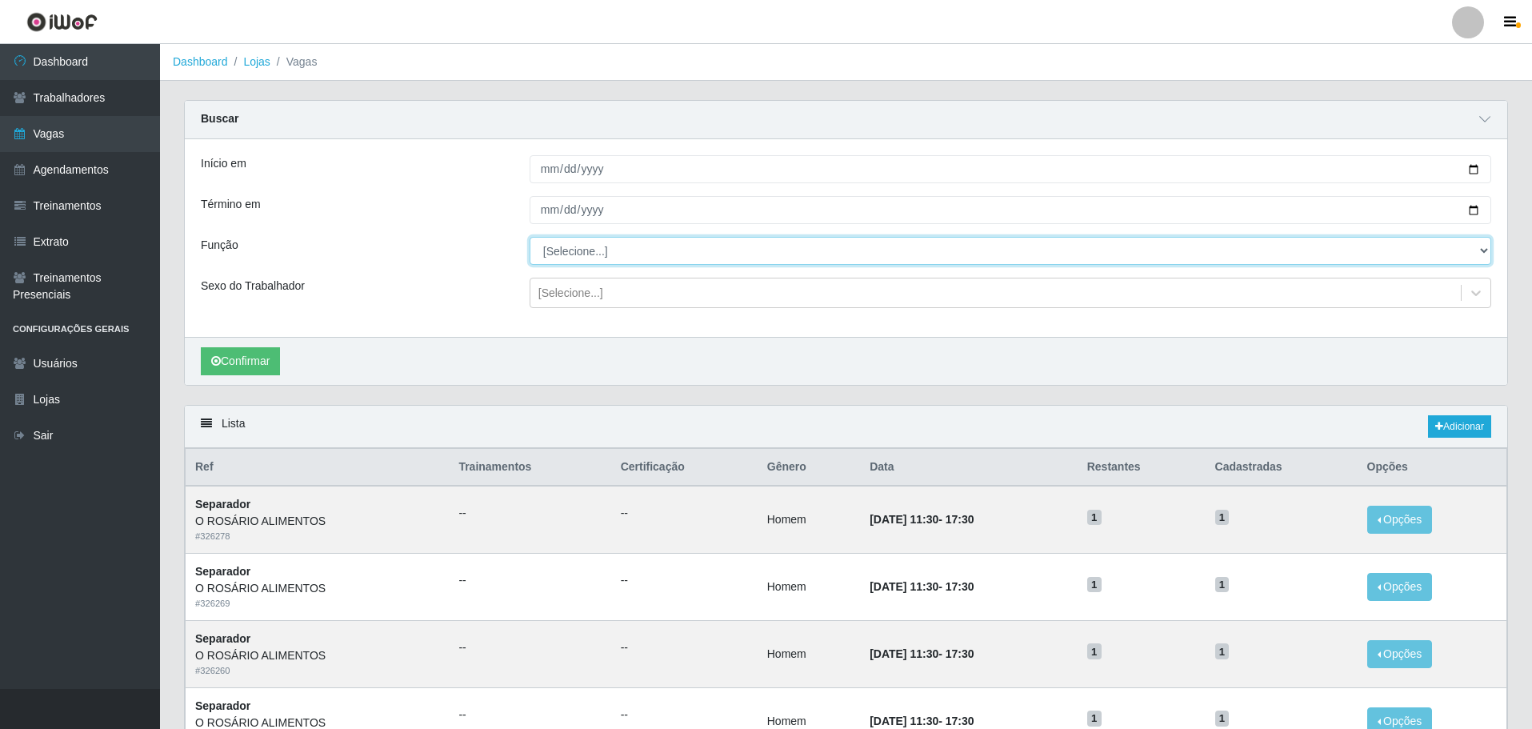
click at [621, 250] on select "[Selecione...] Auxiliar de Depósito Auxiliar de Depósito + Auxiliar de Depósito…" at bounding box center [1011, 251] width 962 height 28
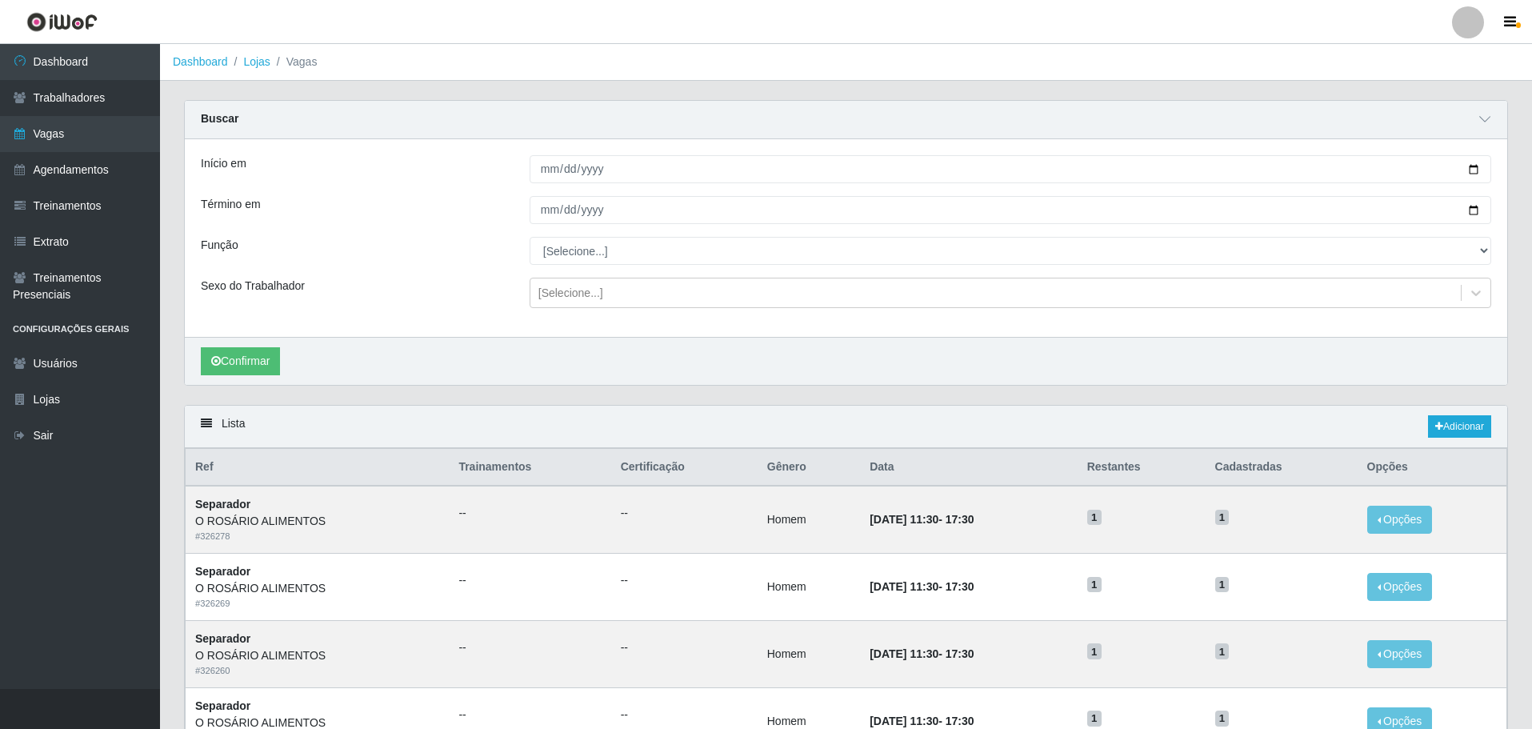
click at [456, 258] on div "Função" at bounding box center [353, 251] width 329 height 28
